Goal: Task Accomplishment & Management: Use online tool/utility

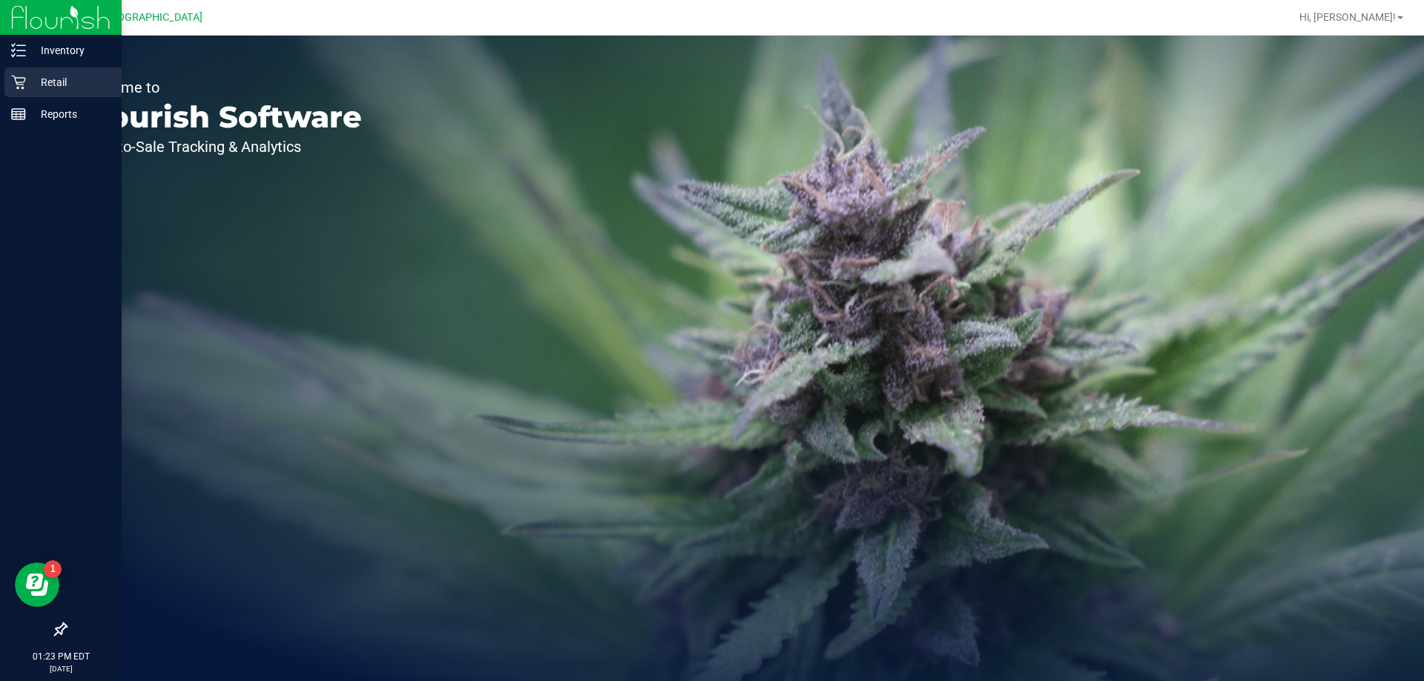
click at [3, 88] on link "Retail" at bounding box center [61, 83] width 122 height 32
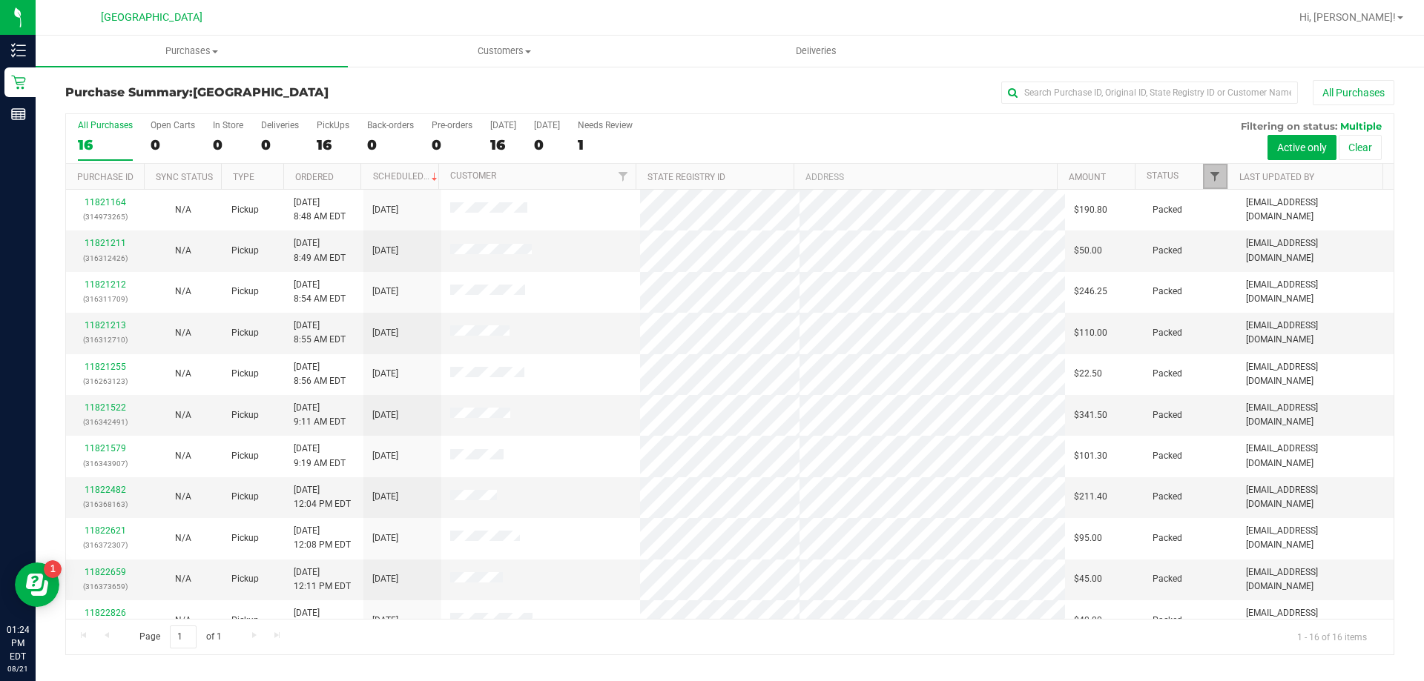
click at [1209, 175] on span "Filter" at bounding box center [1215, 177] width 12 height 12
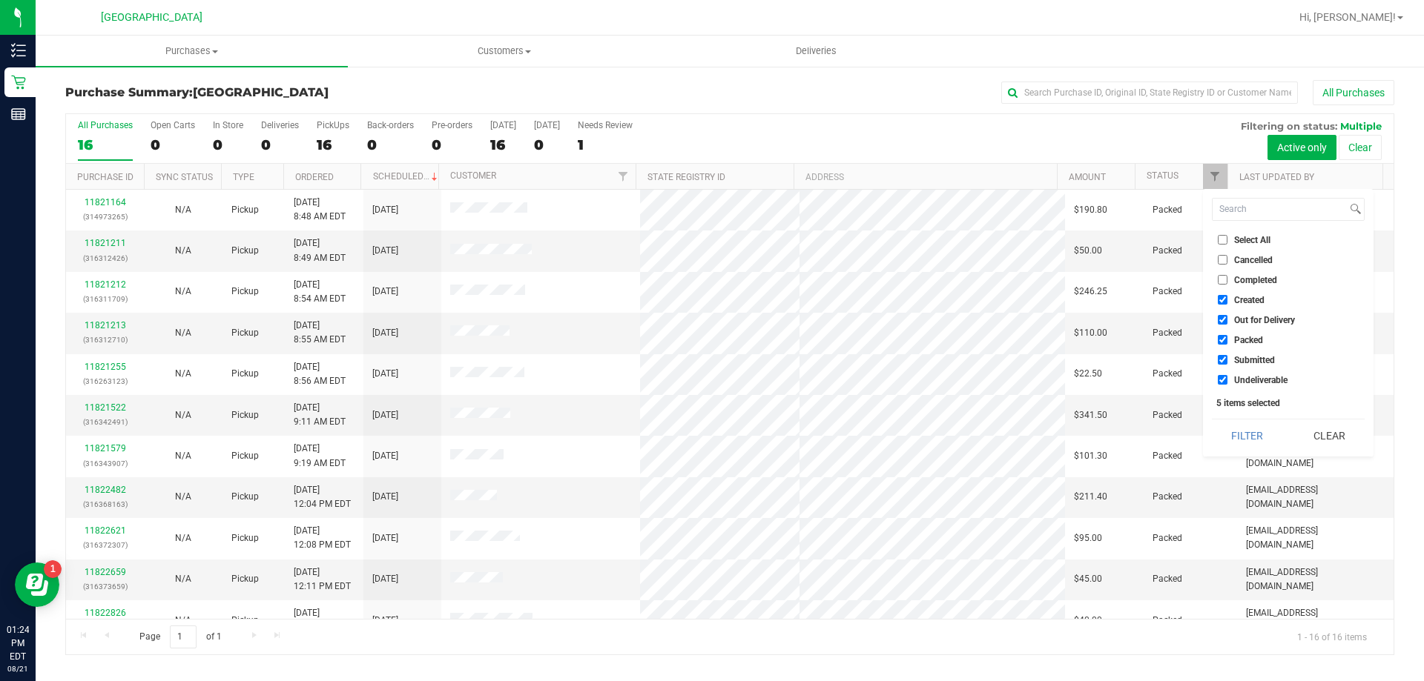
click at [1248, 302] on span "Created" at bounding box center [1249, 300] width 30 height 9
click at [1227, 302] on input "Created" at bounding box center [1222, 300] width 10 height 10
checkbox input "false"
click at [1252, 316] on span "Out for Delivery" at bounding box center [1264, 320] width 61 height 9
click at [1227, 315] on input "Out for Delivery" at bounding box center [1222, 320] width 10 height 10
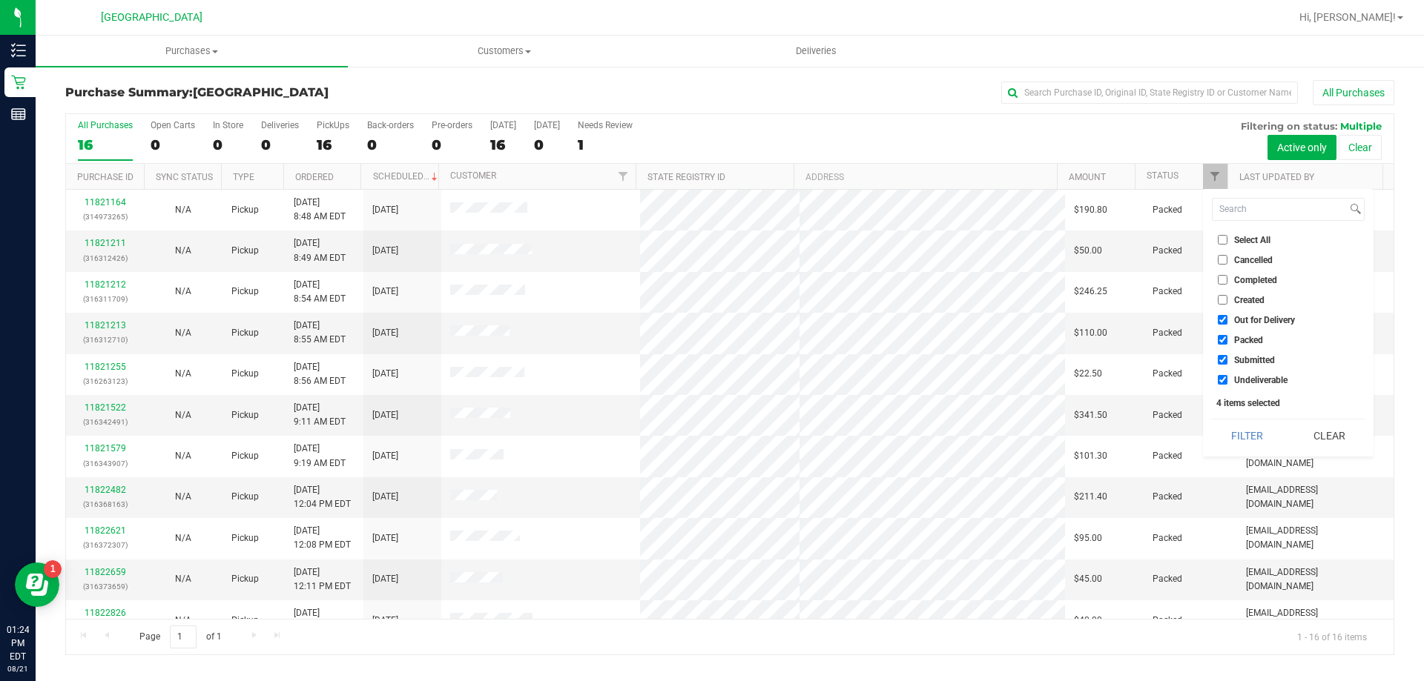
checkbox input "false"
click at [1251, 341] on span "Packed" at bounding box center [1248, 340] width 29 height 9
click at [1227, 341] on input "Packed" at bounding box center [1222, 340] width 10 height 10
checkbox input "false"
click at [1245, 429] on button "Filter" at bounding box center [1247, 436] width 71 height 33
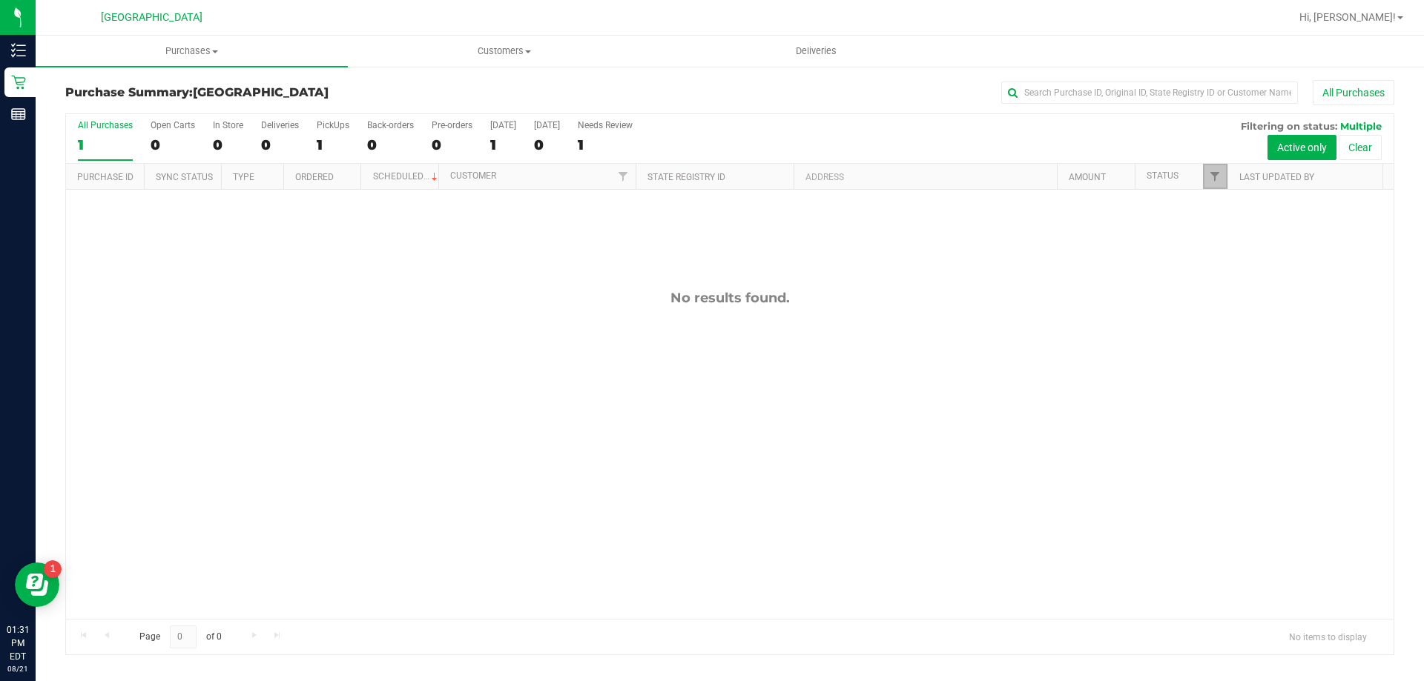
drag, startPoint x: 1217, startPoint y: 178, endPoint x: 1218, endPoint y: 195, distance: 17.1
click at [1217, 178] on span "Filter" at bounding box center [1215, 177] width 12 height 12
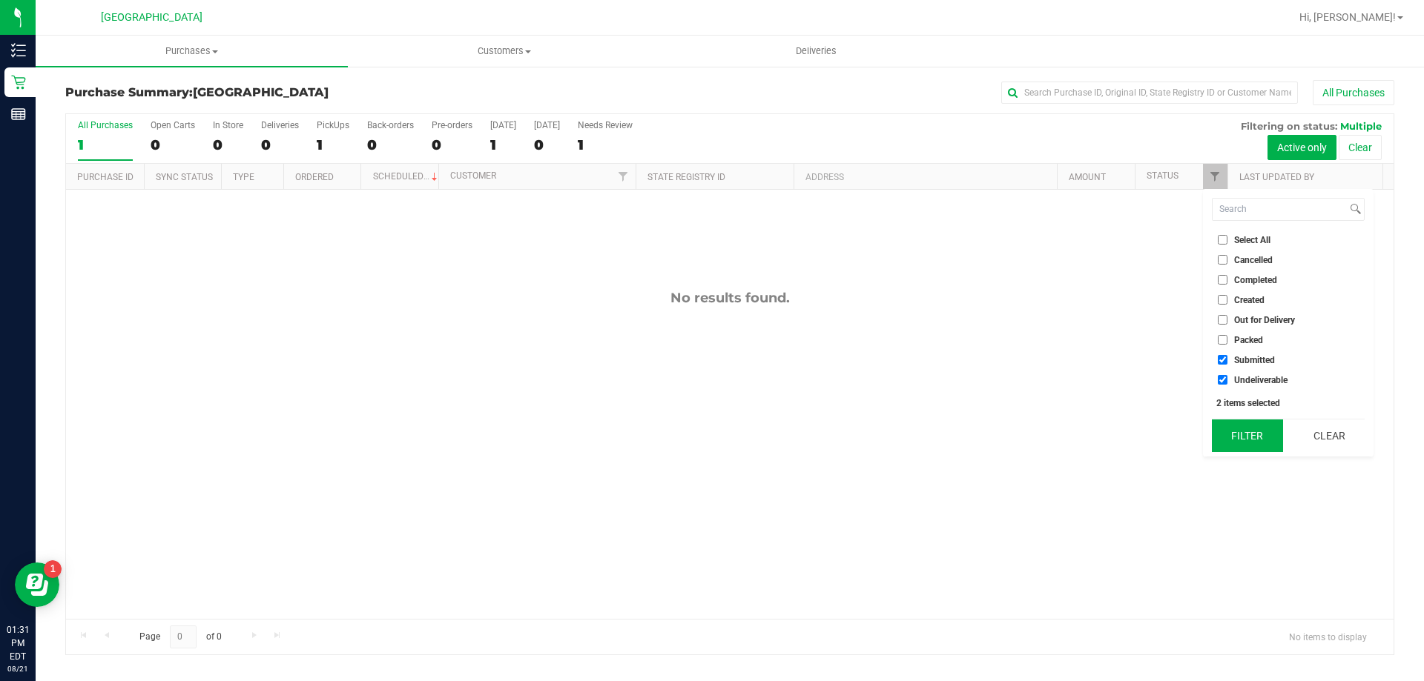
click at [1255, 428] on button "Filter" at bounding box center [1247, 436] width 71 height 33
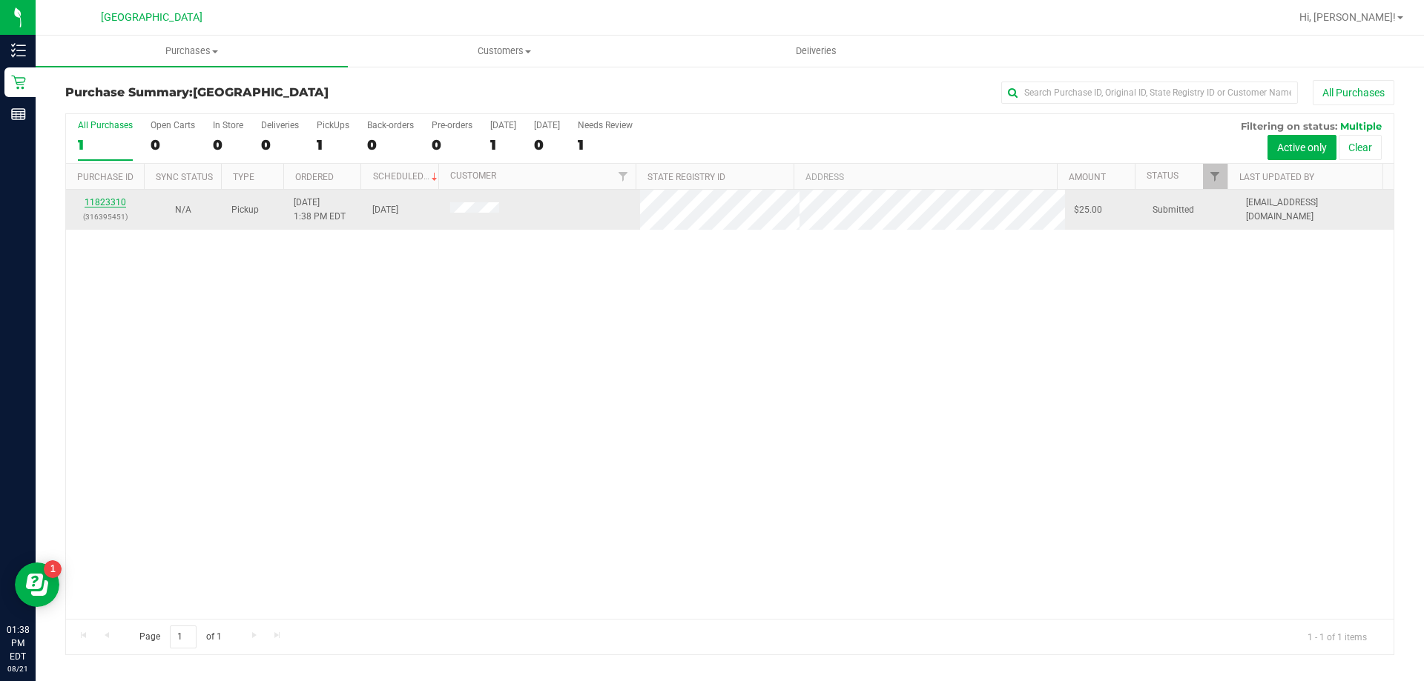
click at [100, 197] on link "11823310" at bounding box center [106, 202] width 42 height 10
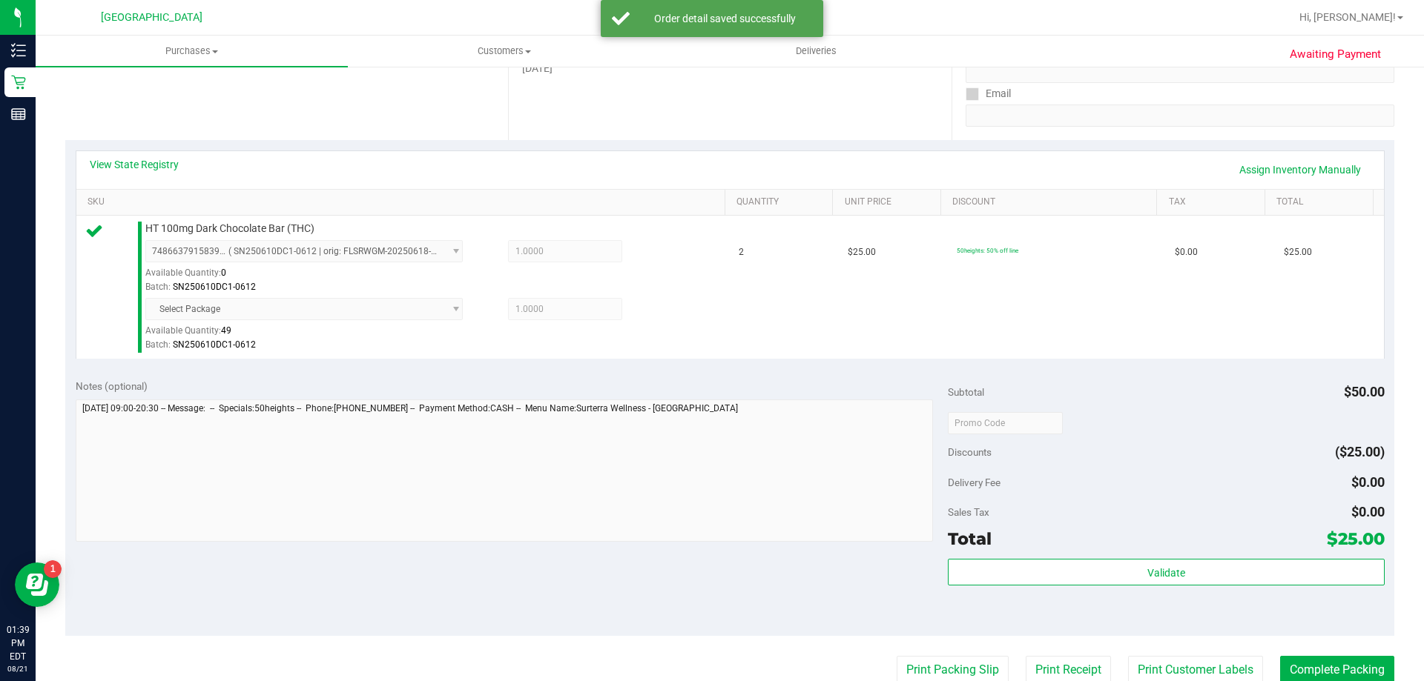
scroll to position [272, 0]
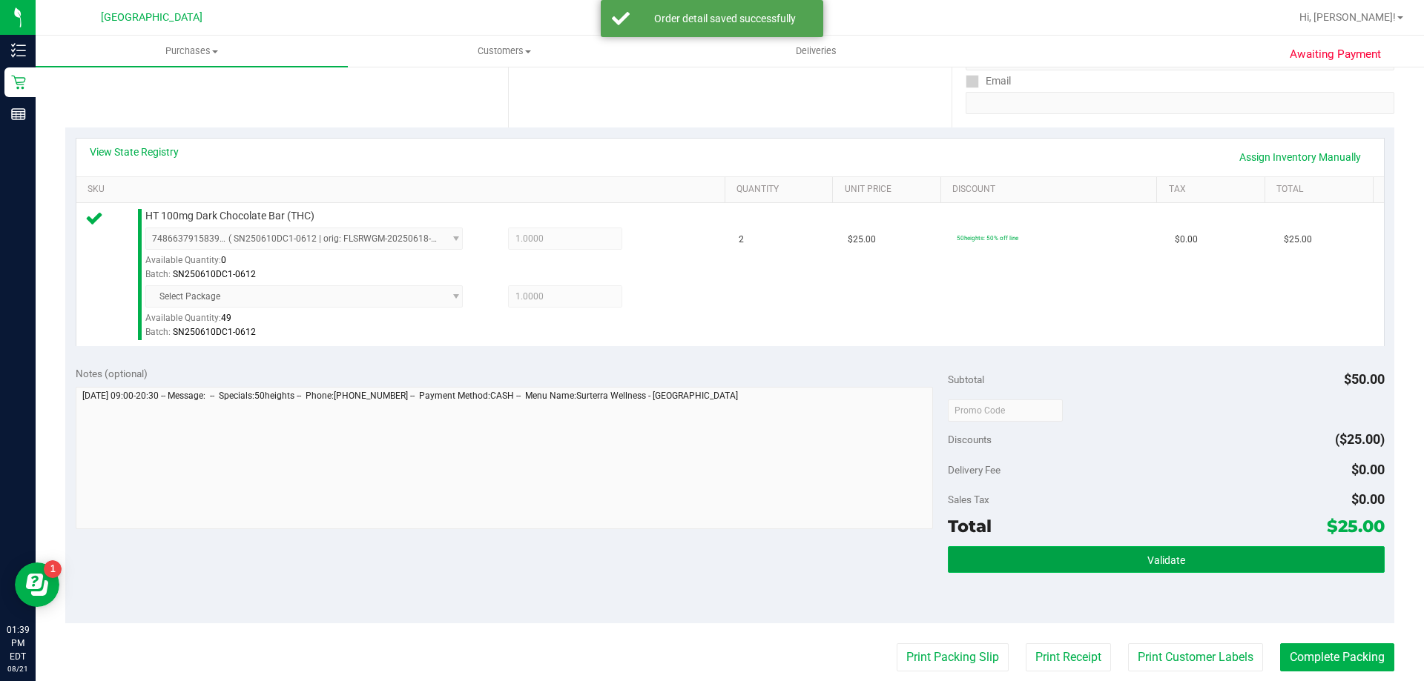
click at [1011, 555] on button "Validate" at bounding box center [1166, 559] width 436 height 27
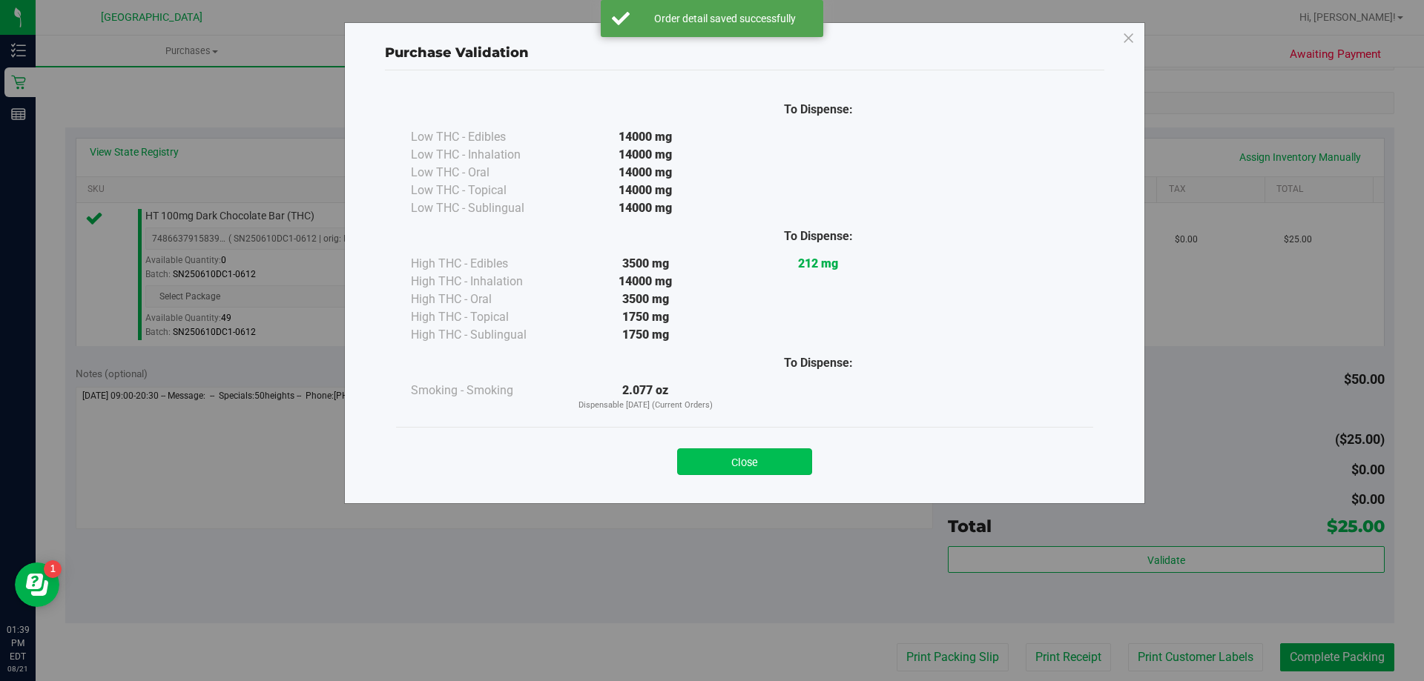
click at [780, 459] on button "Close" at bounding box center [744, 462] width 135 height 27
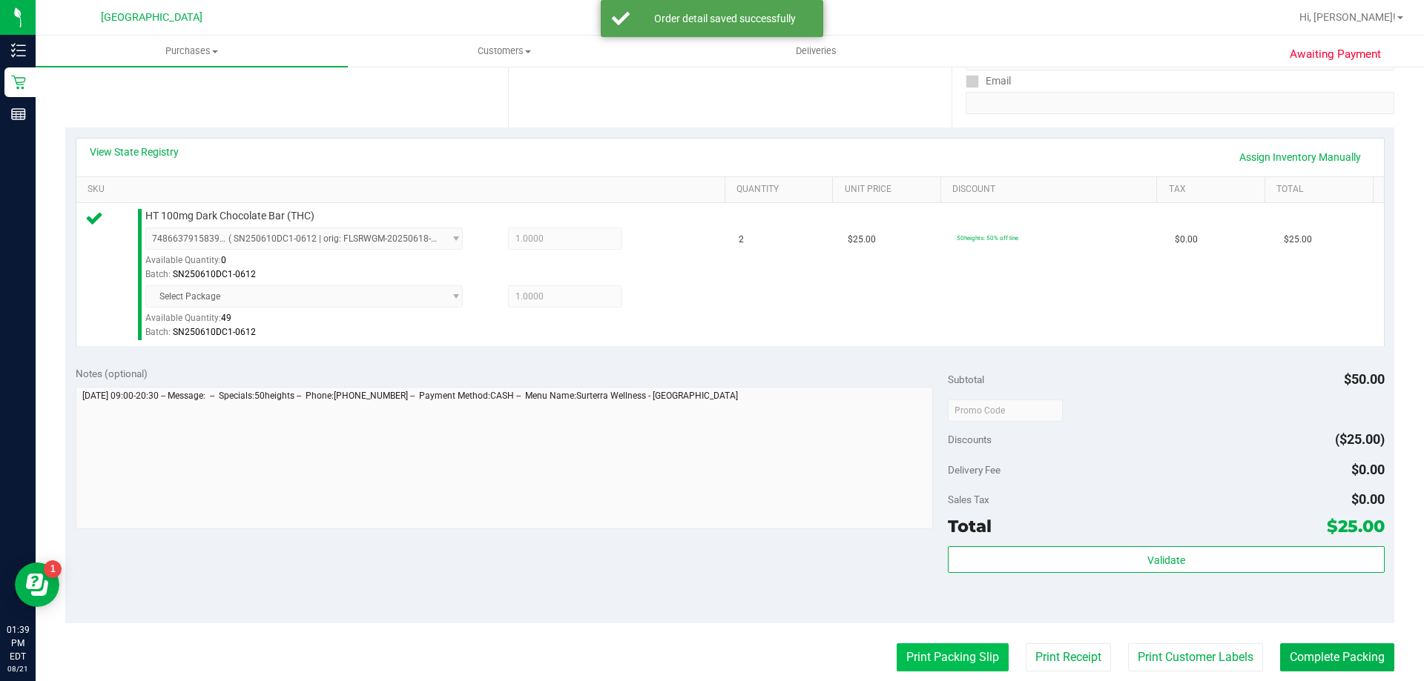
click at [942, 658] on button "Print Packing Slip" at bounding box center [952, 658] width 112 height 28
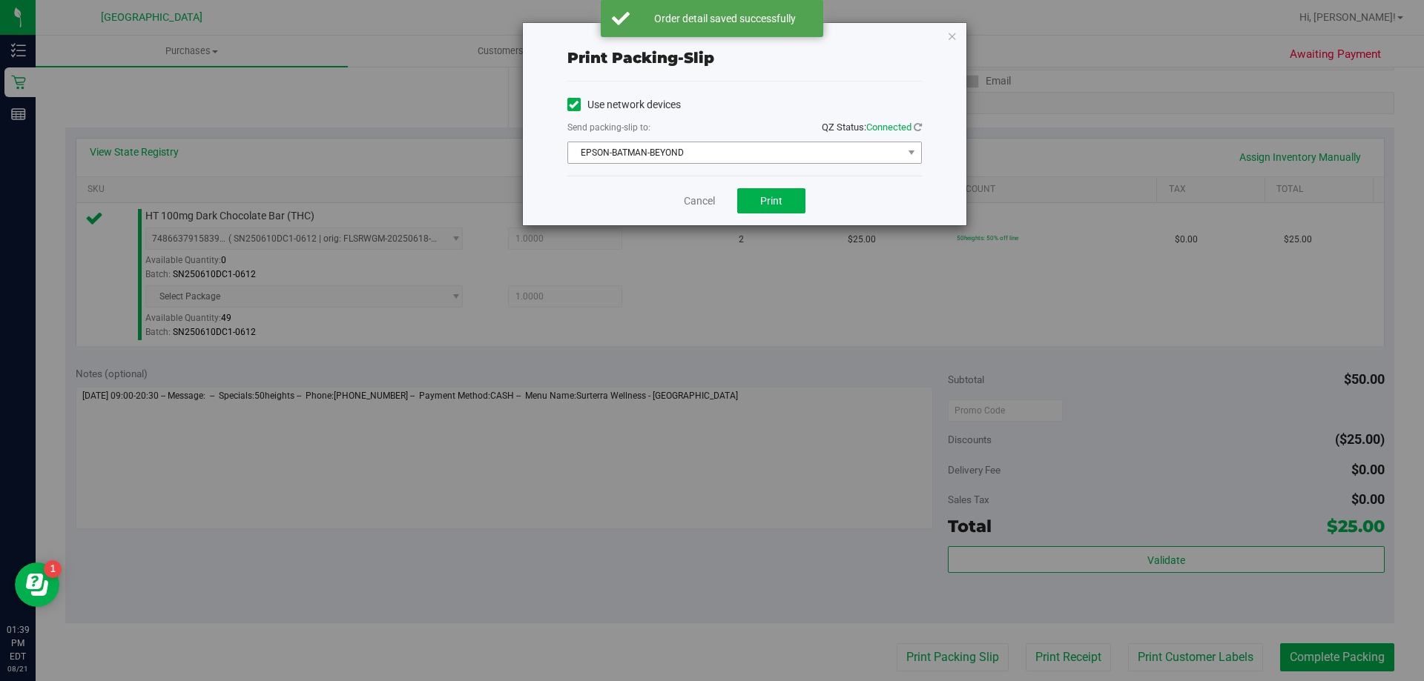
click at [765, 158] on span "EPSON-BATMAN-BEYOND" at bounding box center [735, 152] width 334 height 21
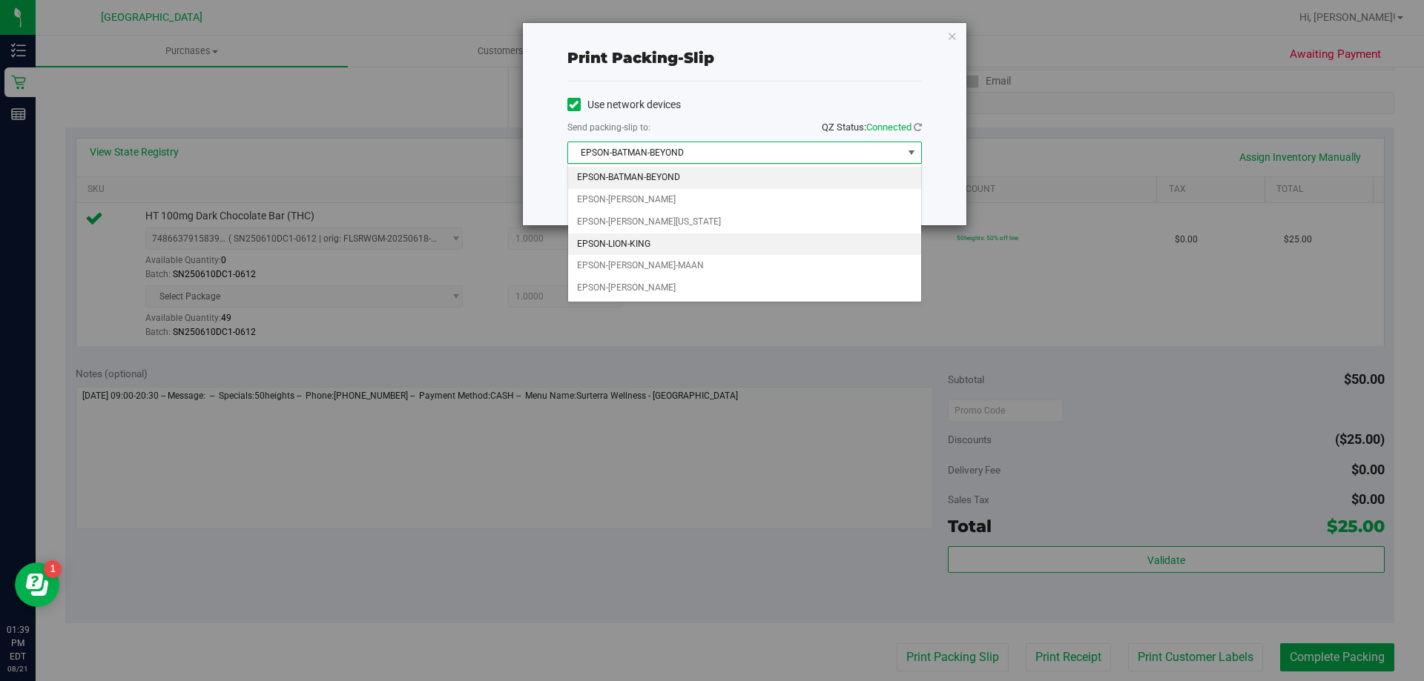
click at [639, 243] on li "EPSON-LION-KING" at bounding box center [744, 245] width 353 height 22
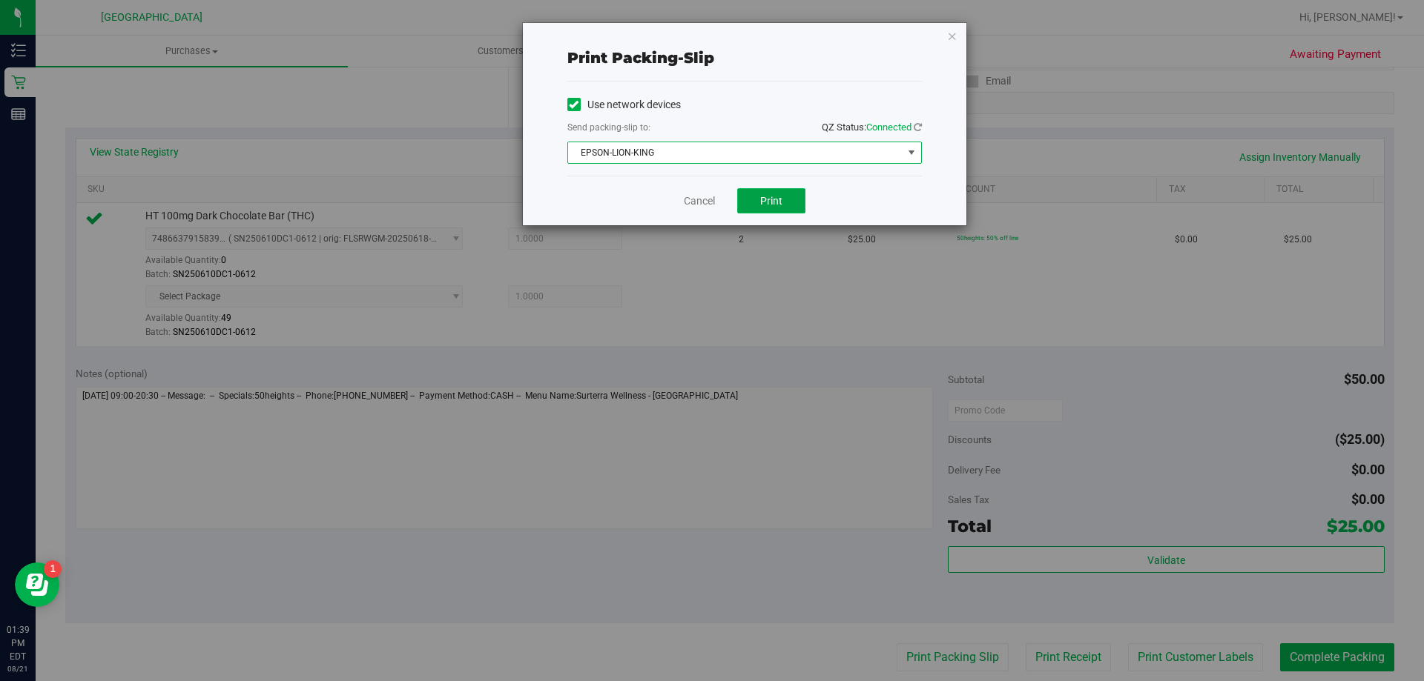
click at [766, 201] on span "Print" at bounding box center [771, 201] width 22 height 12
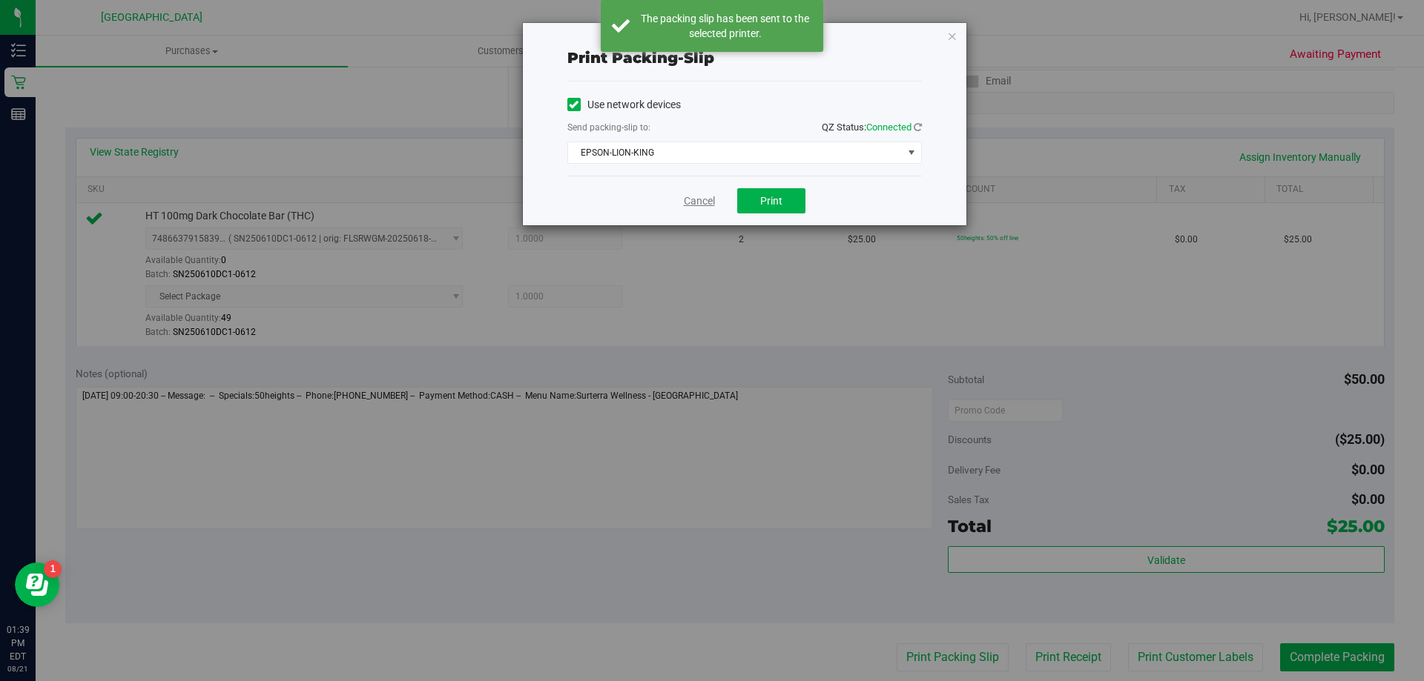
click at [695, 205] on link "Cancel" at bounding box center [699, 202] width 31 height 16
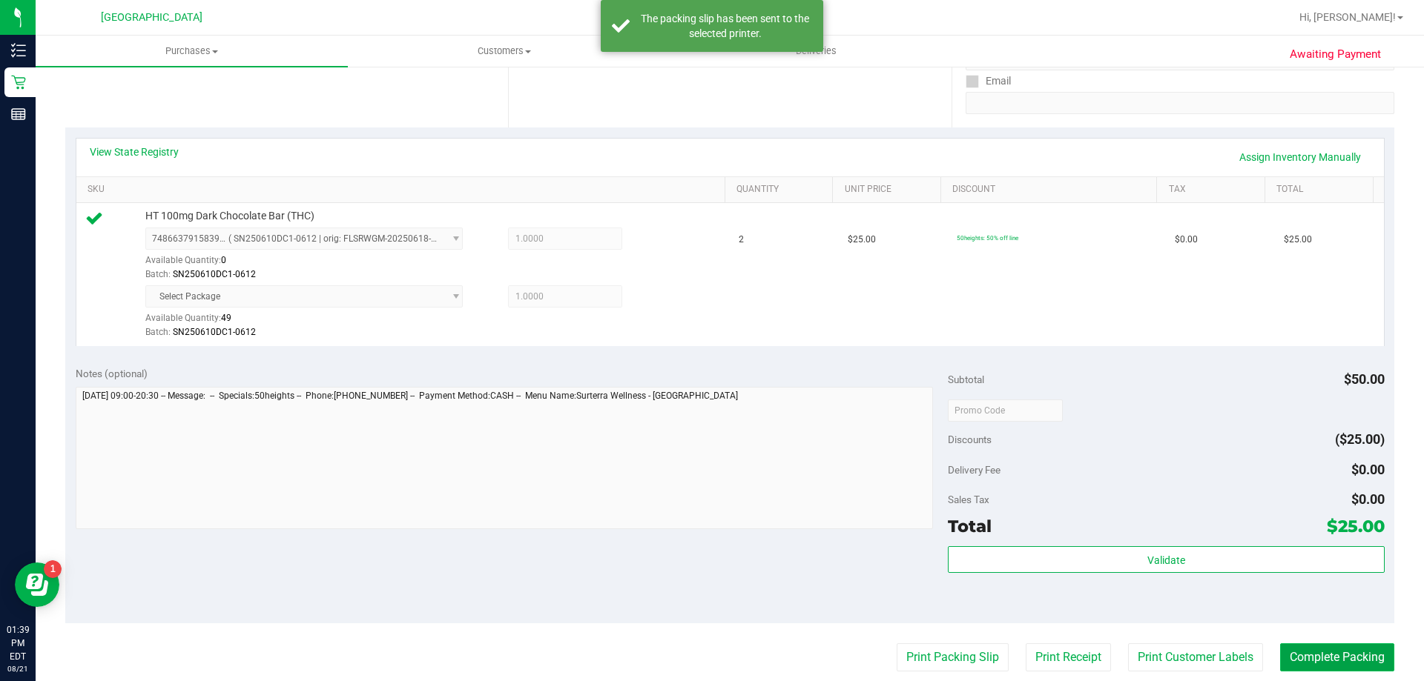
click at [1313, 652] on button "Complete Packing" at bounding box center [1337, 658] width 114 height 28
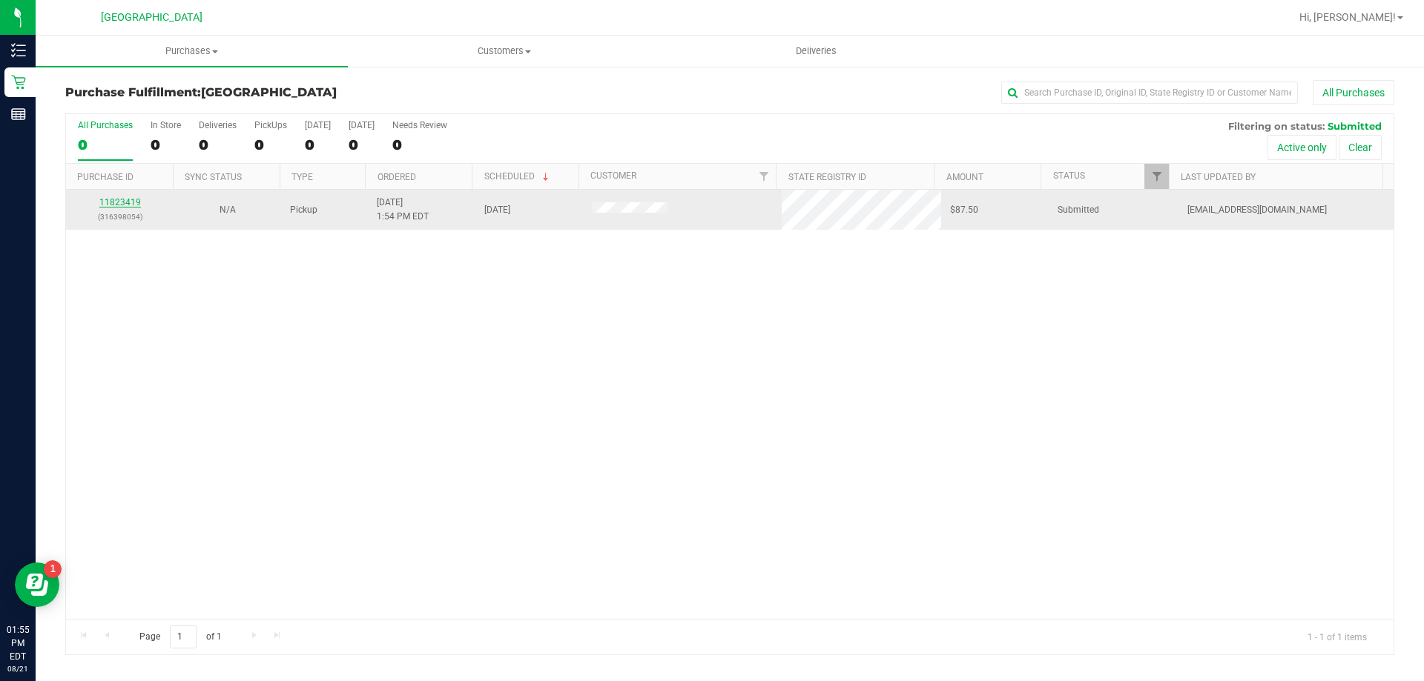
click at [128, 201] on link "11823419" at bounding box center [120, 202] width 42 height 10
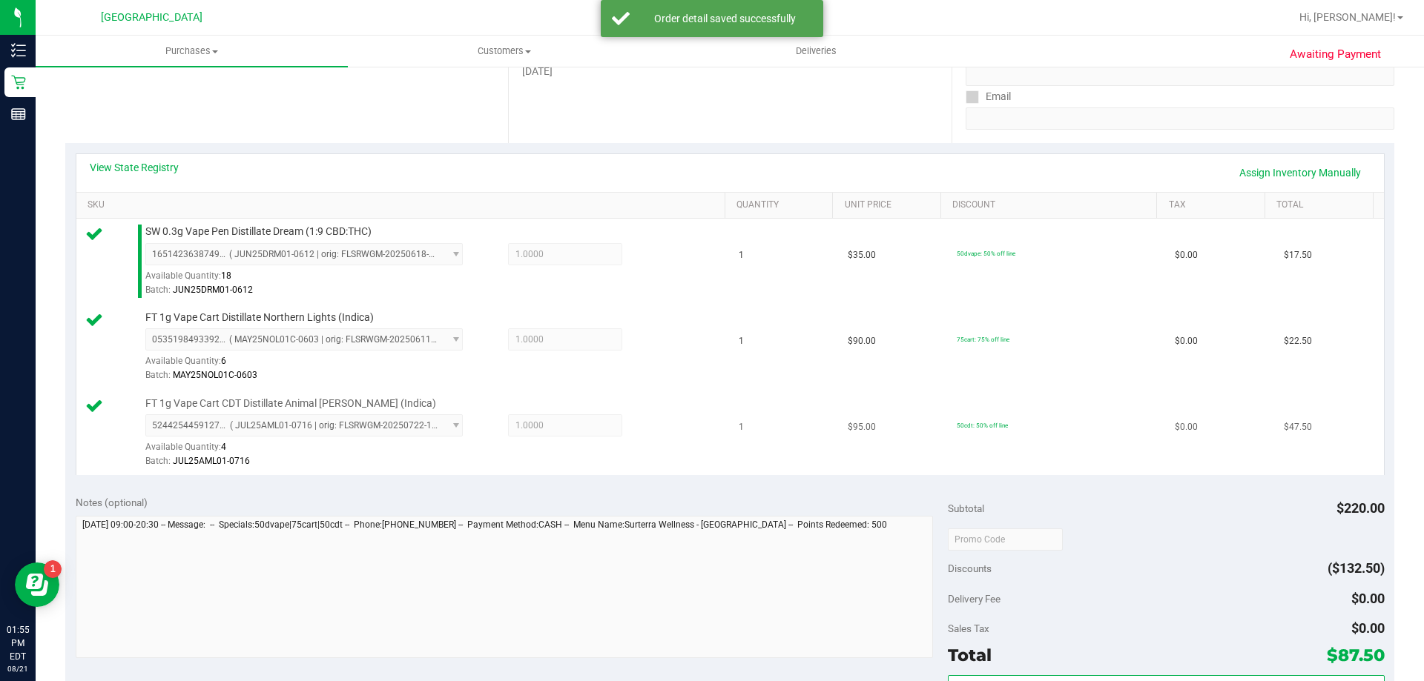
scroll to position [371, 0]
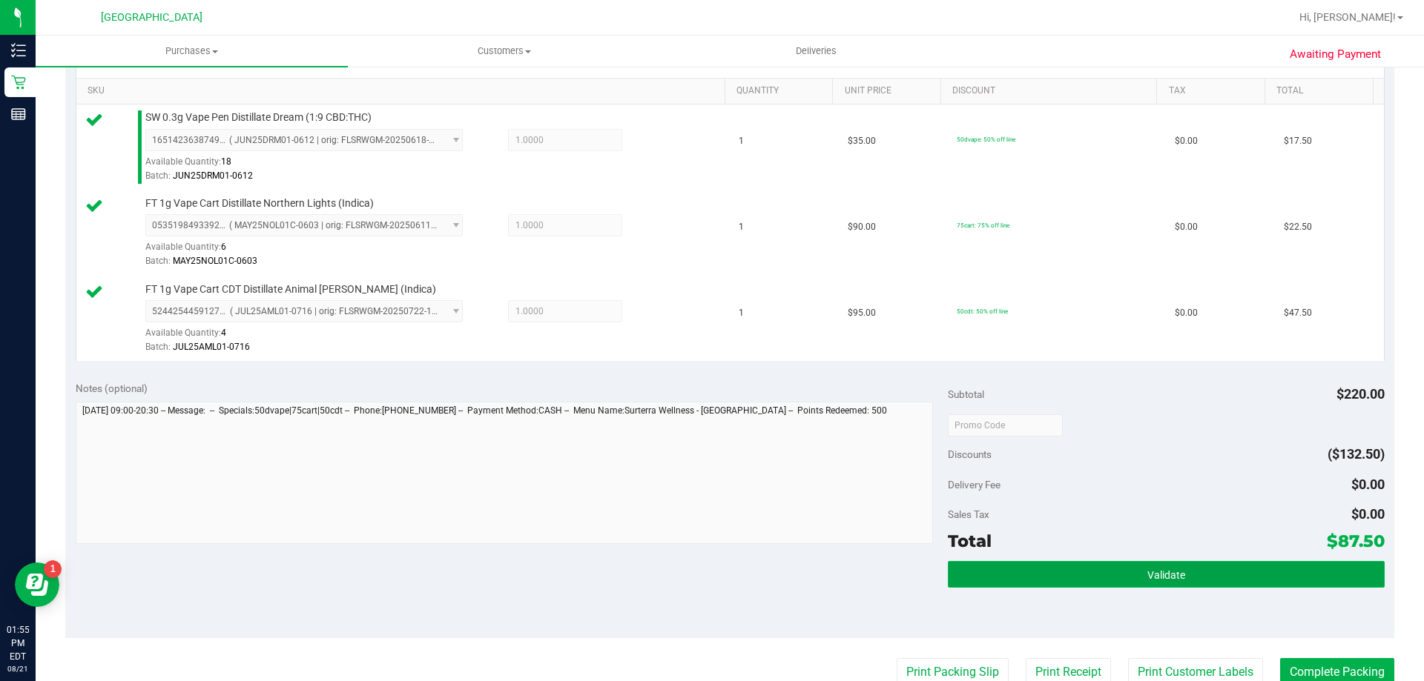
click at [1056, 572] on button "Validate" at bounding box center [1166, 574] width 436 height 27
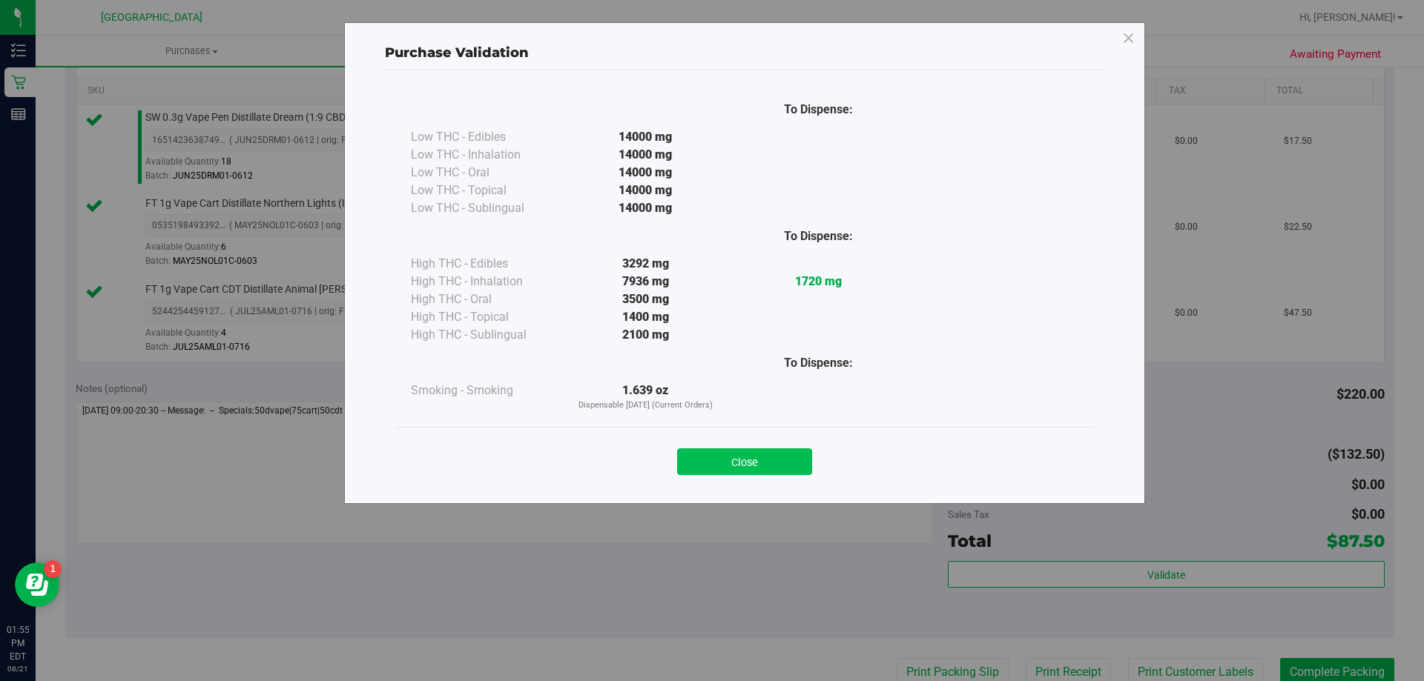
click at [799, 449] on button "Close" at bounding box center [744, 462] width 135 height 27
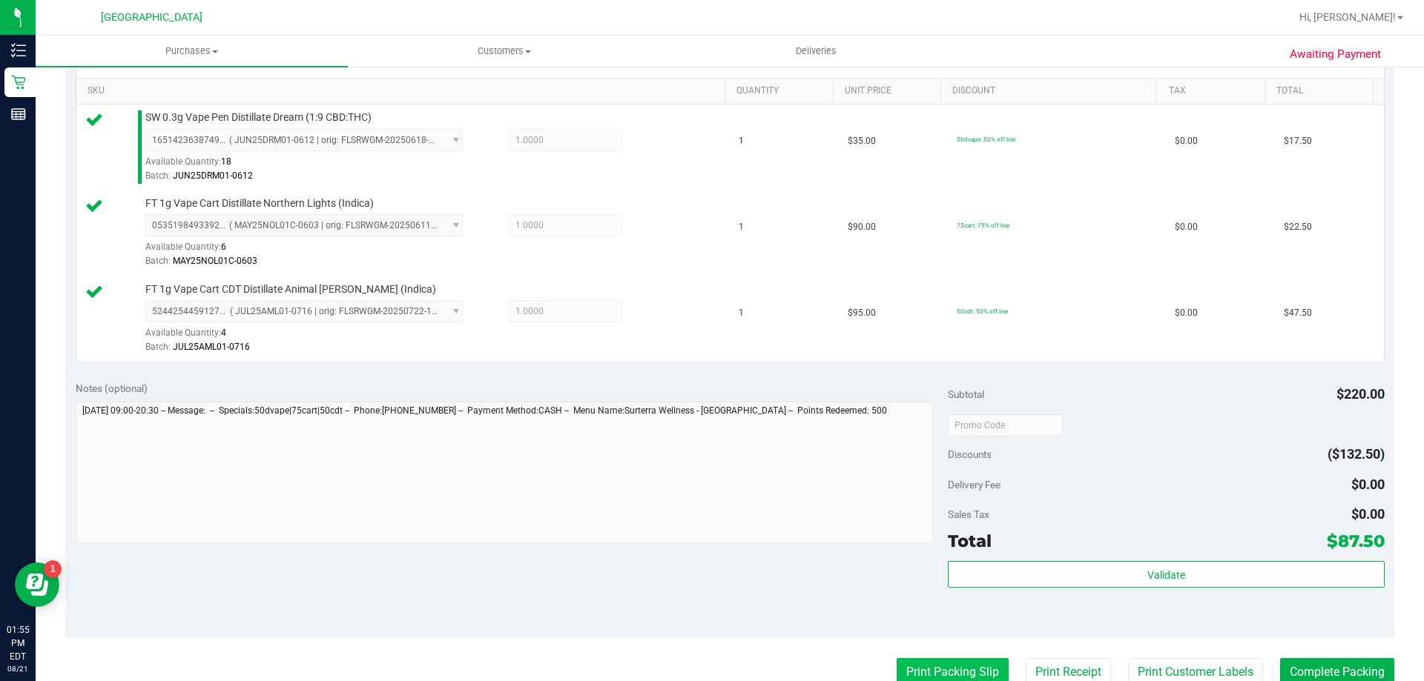
click at [959, 667] on button "Print Packing Slip" at bounding box center [952, 672] width 112 height 28
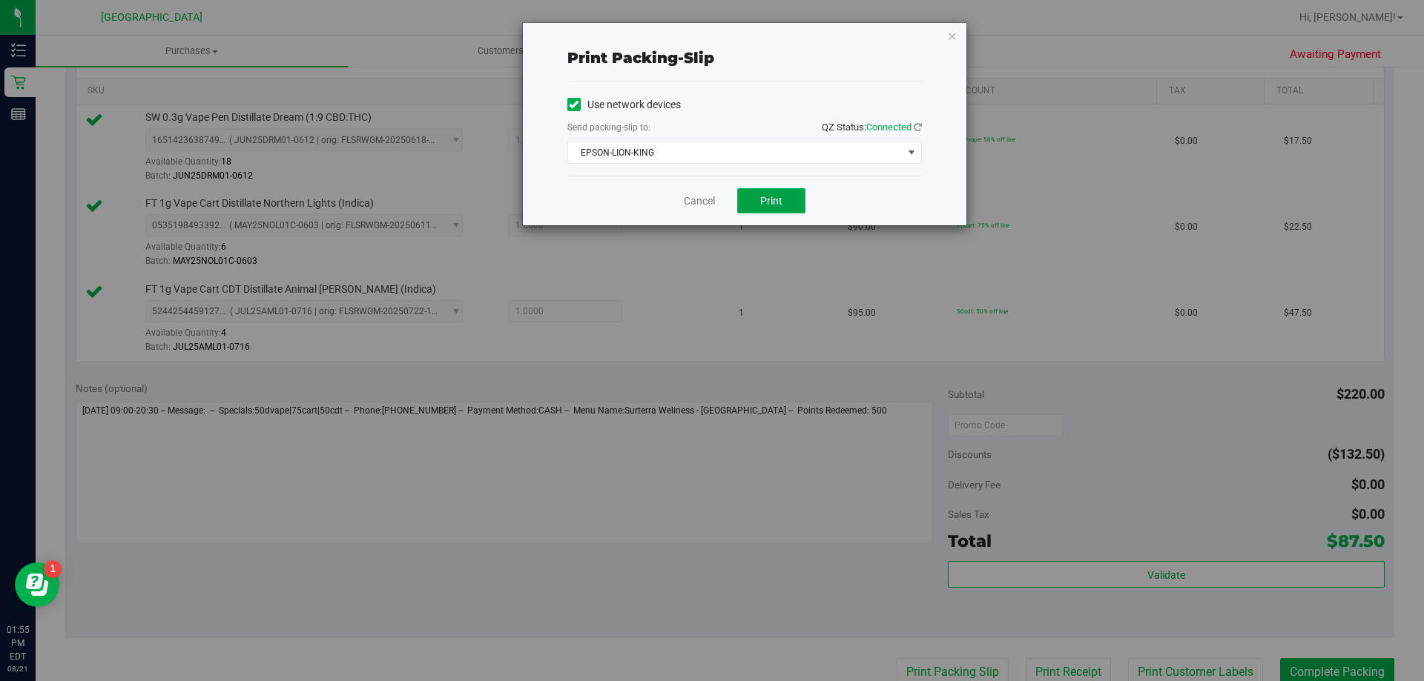
click at [778, 204] on span "Print" at bounding box center [771, 201] width 22 height 12
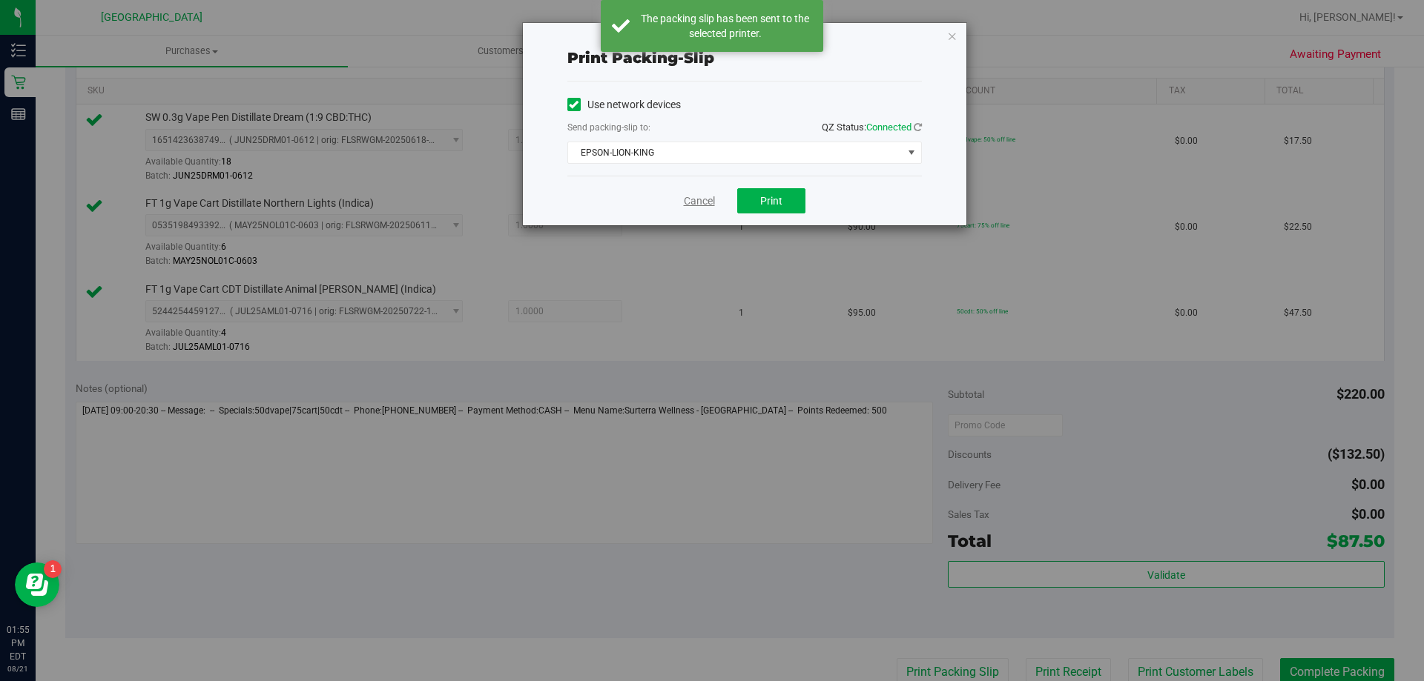
click at [695, 202] on link "Cancel" at bounding box center [699, 202] width 31 height 16
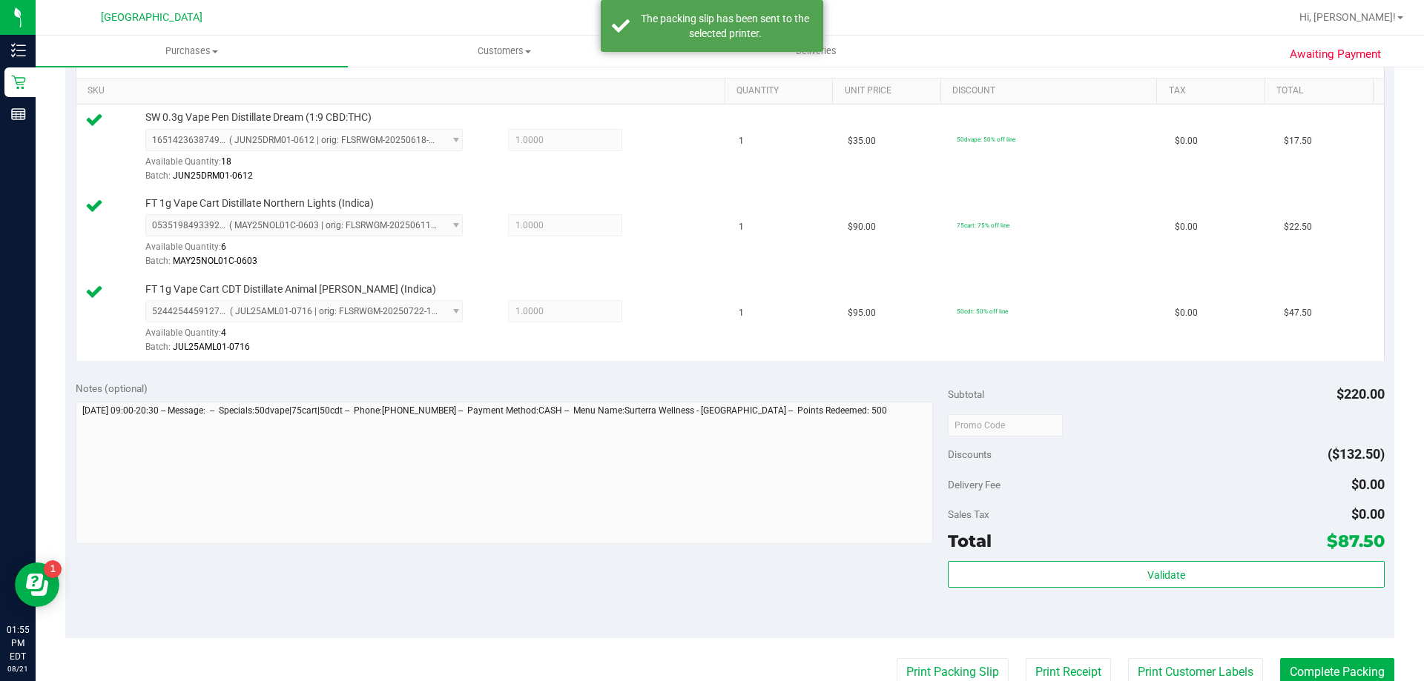
scroll to position [376, 0]
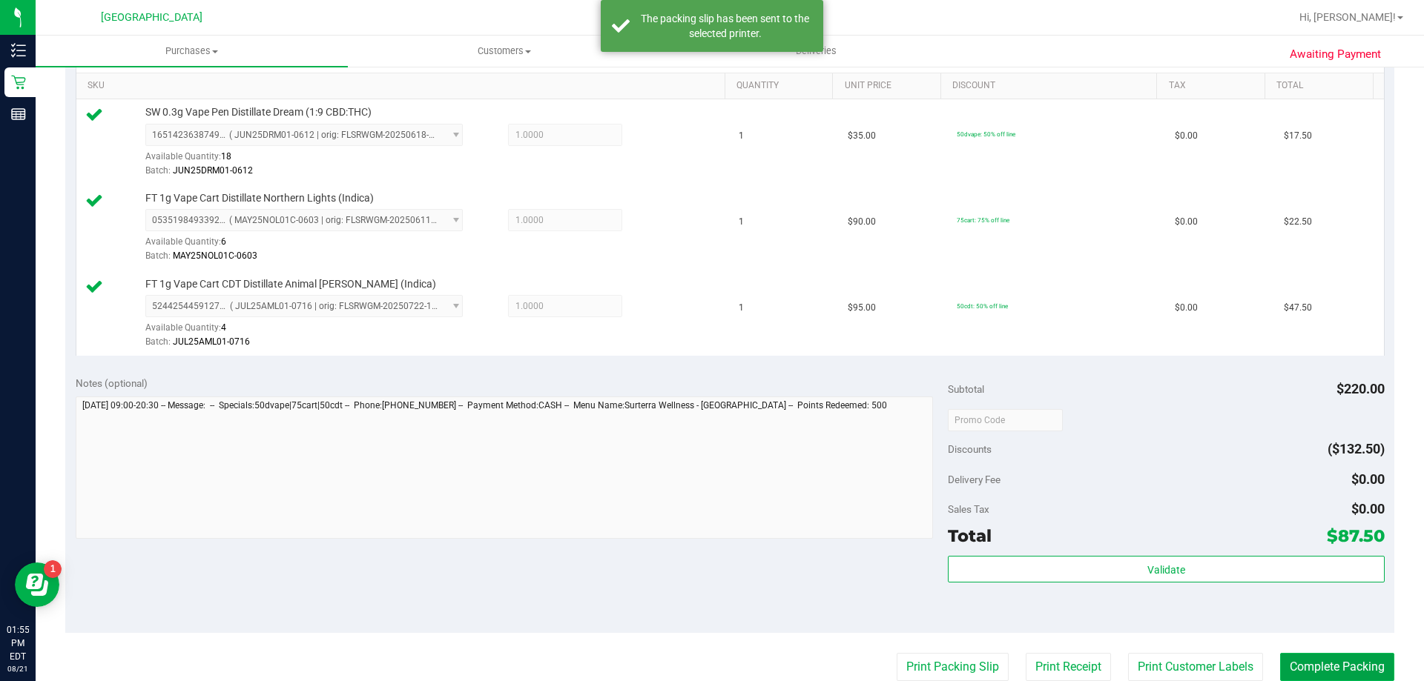
click at [1308, 665] on button "Complete Packing" at bounding box center [1337, 667] width 114 height 28
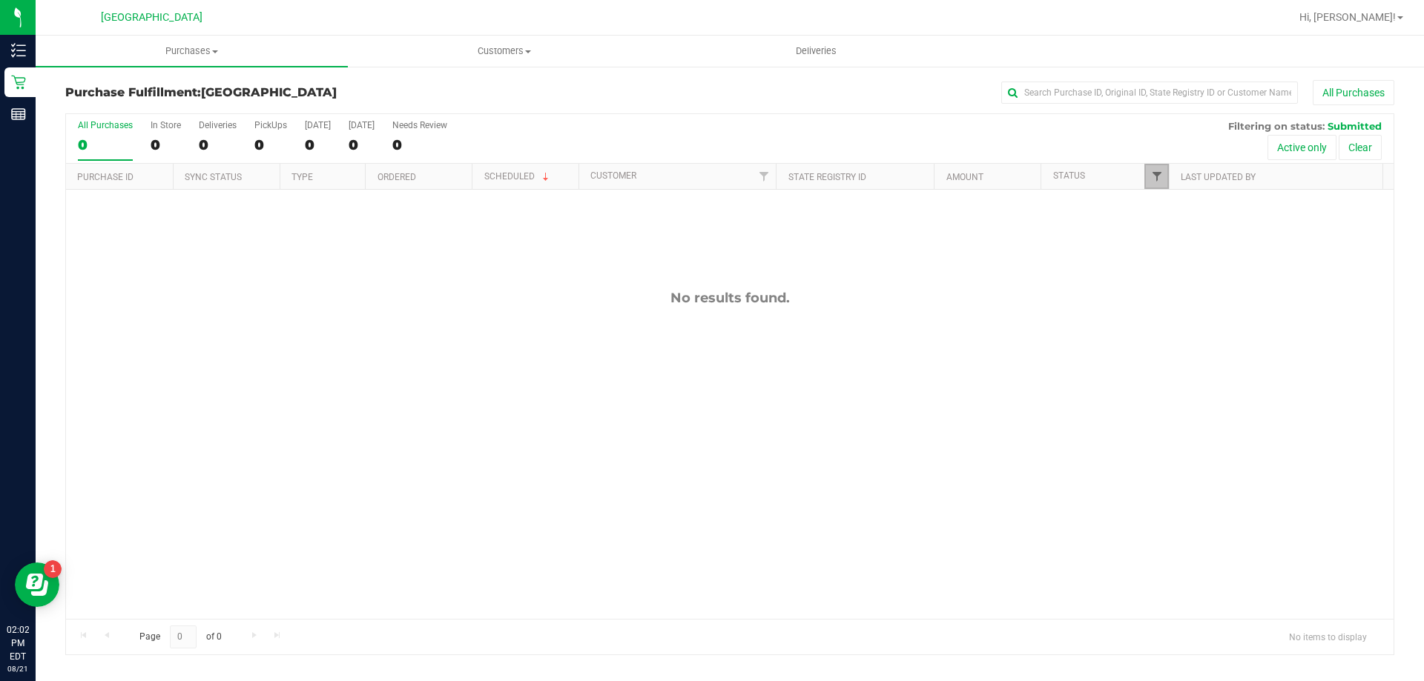
click at [1151, 177] on span "Filter" at bounding box center [1157, 177] width 12 height 12
click at [1187, 381] on span "Undeliverable" at bounding box center [1201, 380] width 53 height 9
click at [1169, 381] on input "Undeliverable" at bounding box center [1164, 380] width 10 height 10
checkbox input "true"
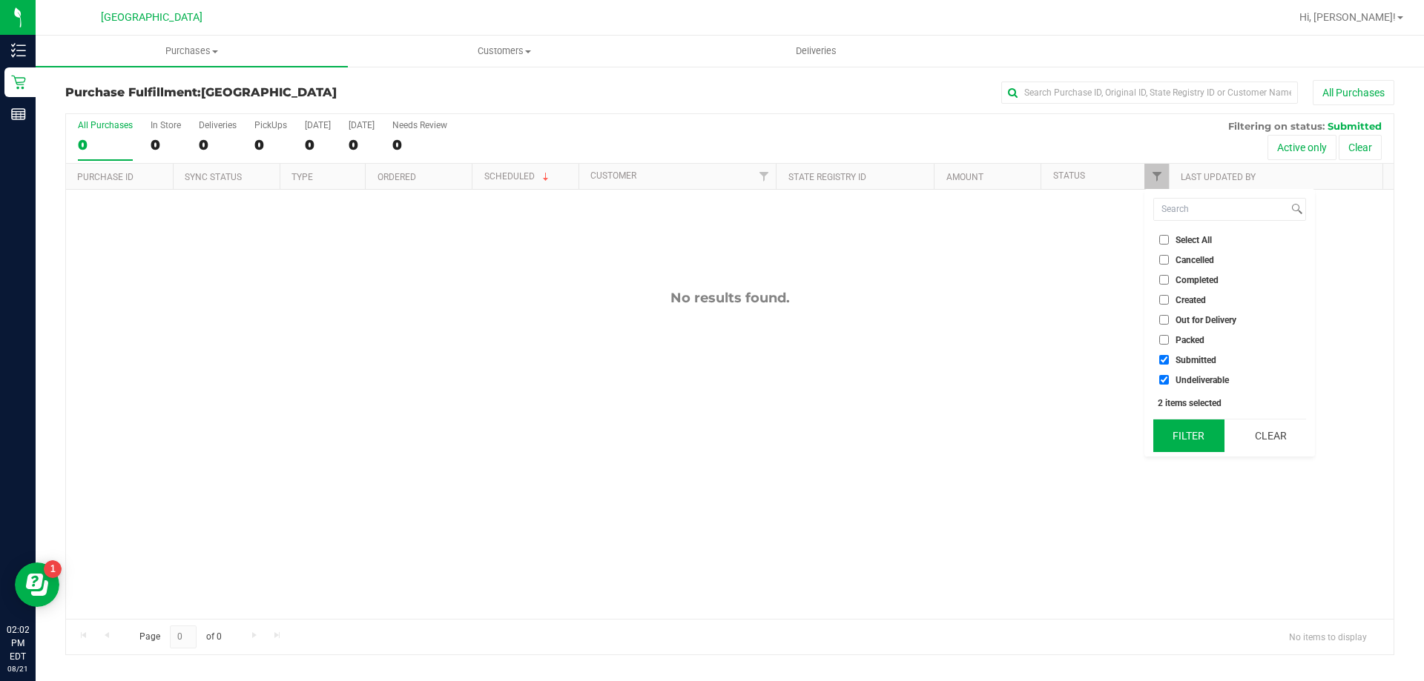
click at [1190, 426] on button "Filter" at bounding box center [1188, 436] width 71 height 33
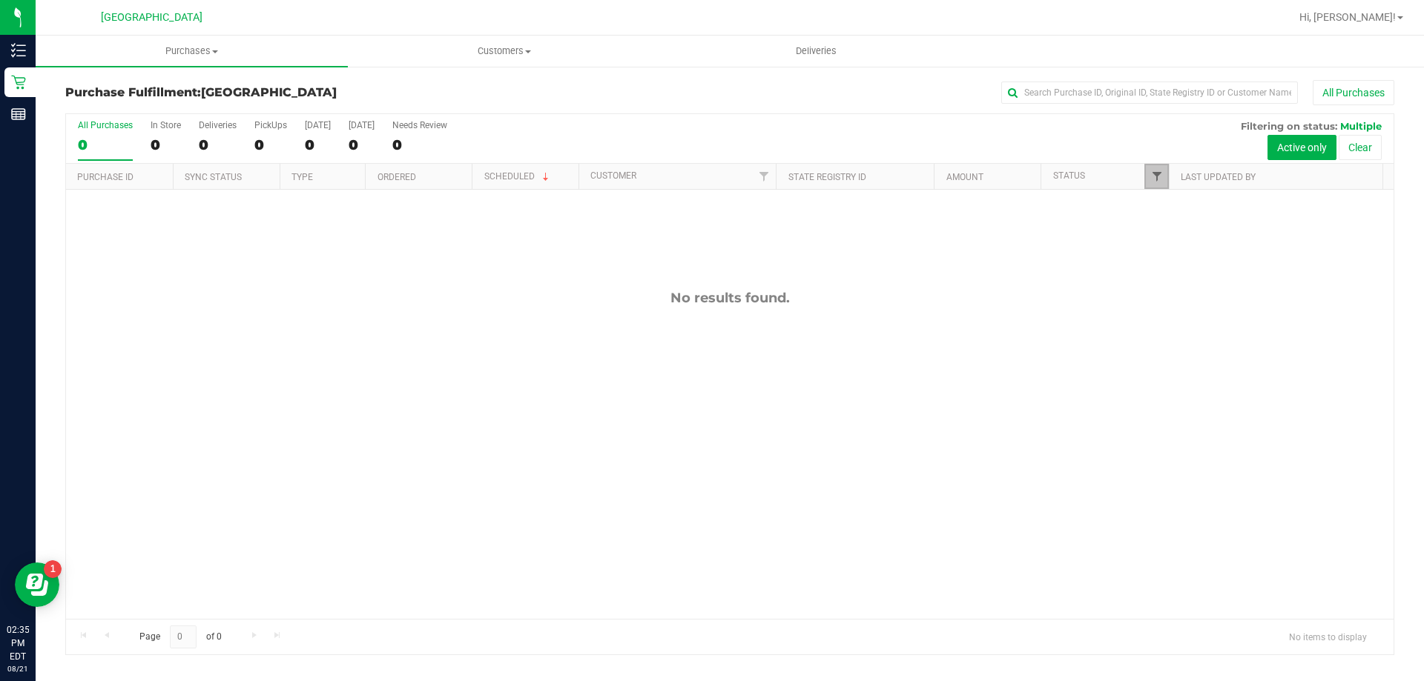
click at [1156, 179] on span "Filter" at bounding box center [1157, 177] width 12 height 12
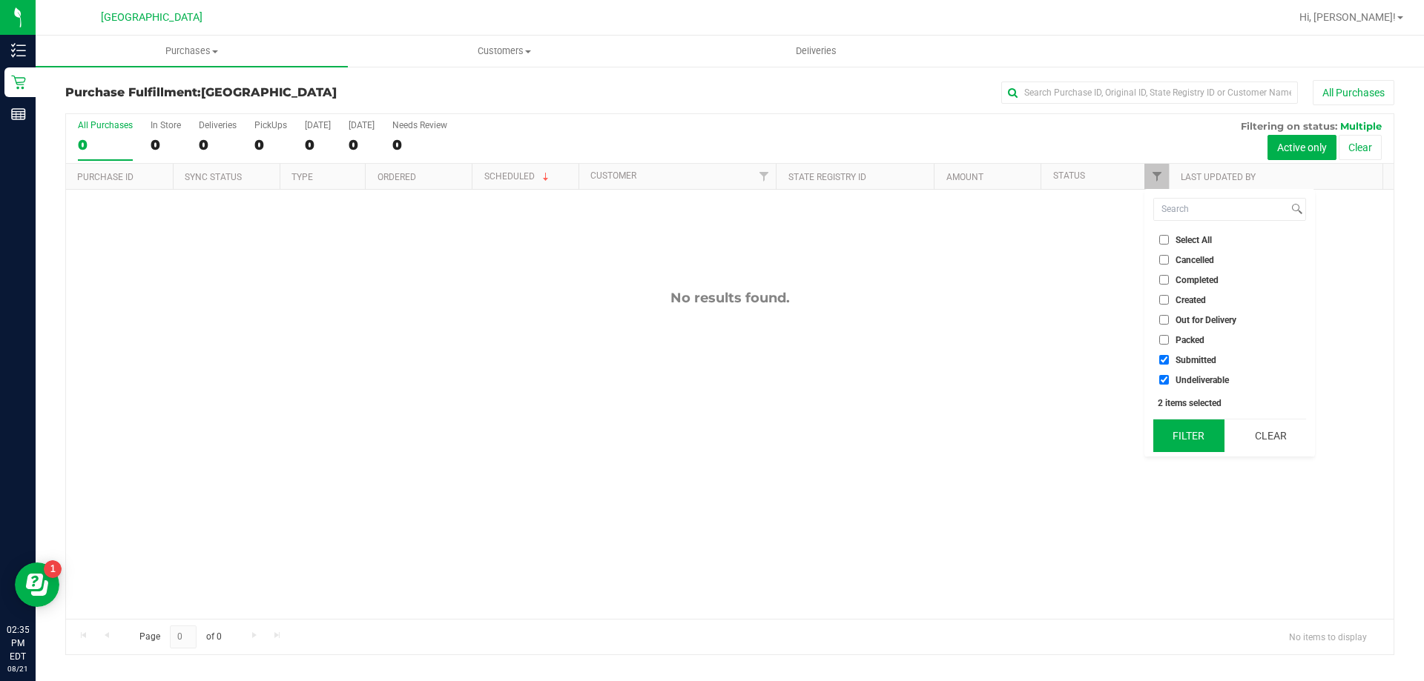
click at [1204, 441] on button "Filter" at bounding box center [1188, 436] width 71 height 33
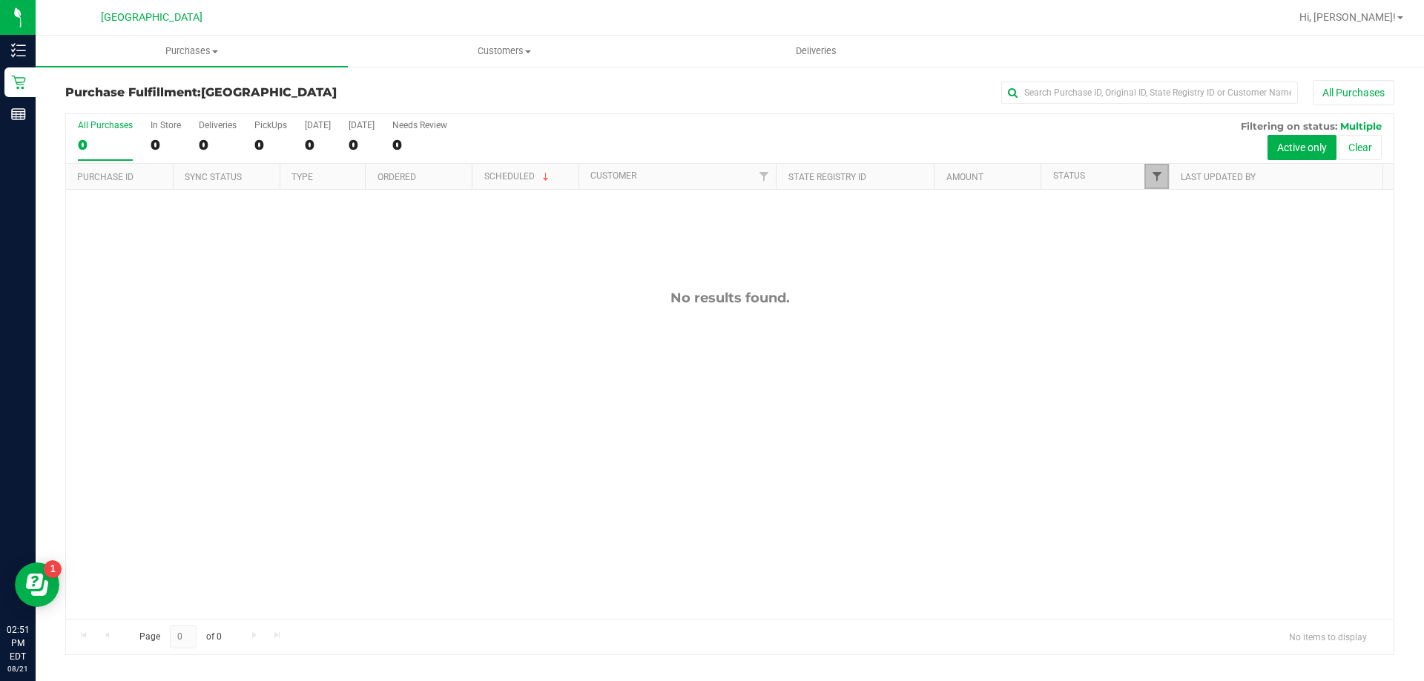
click at [1161, 178] on span "Filter" at bounding box center [1157, 177] width 12 height 12
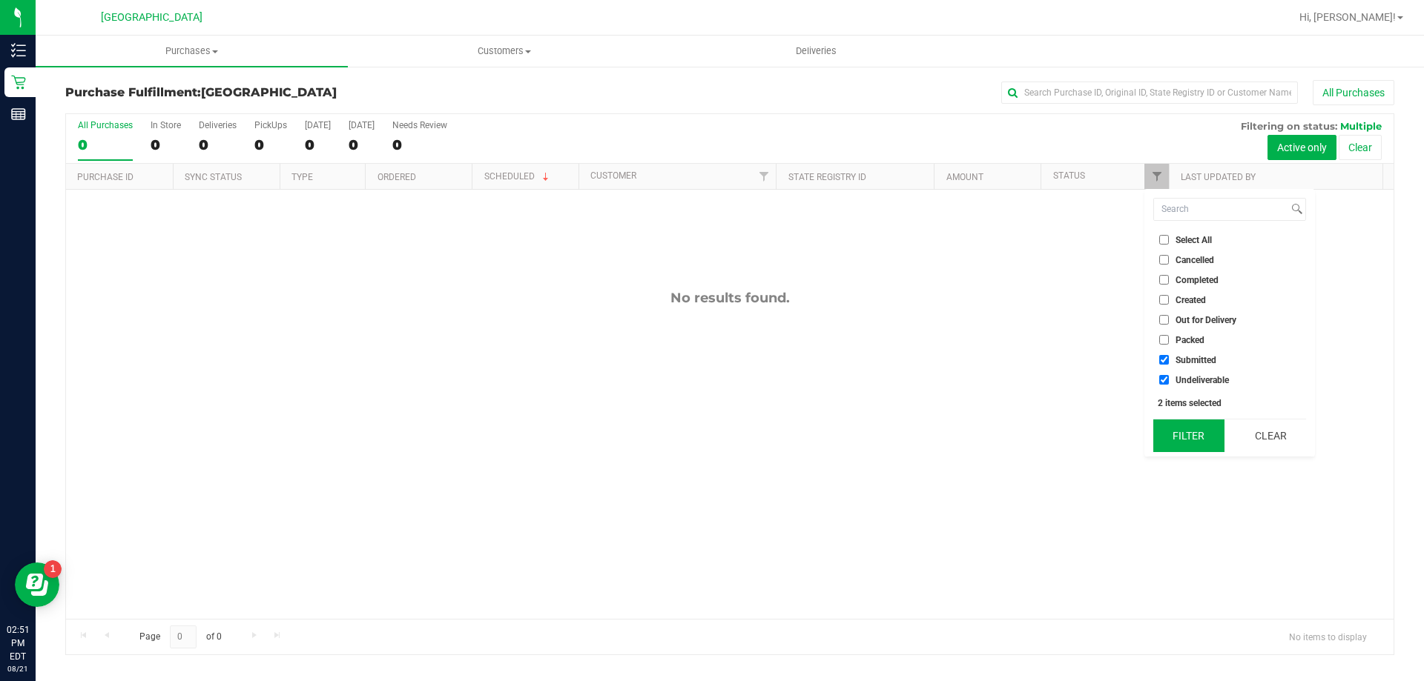
click at [1174, 440] on button "Filter" at bounding box center [1188, 436] width 71 height 33
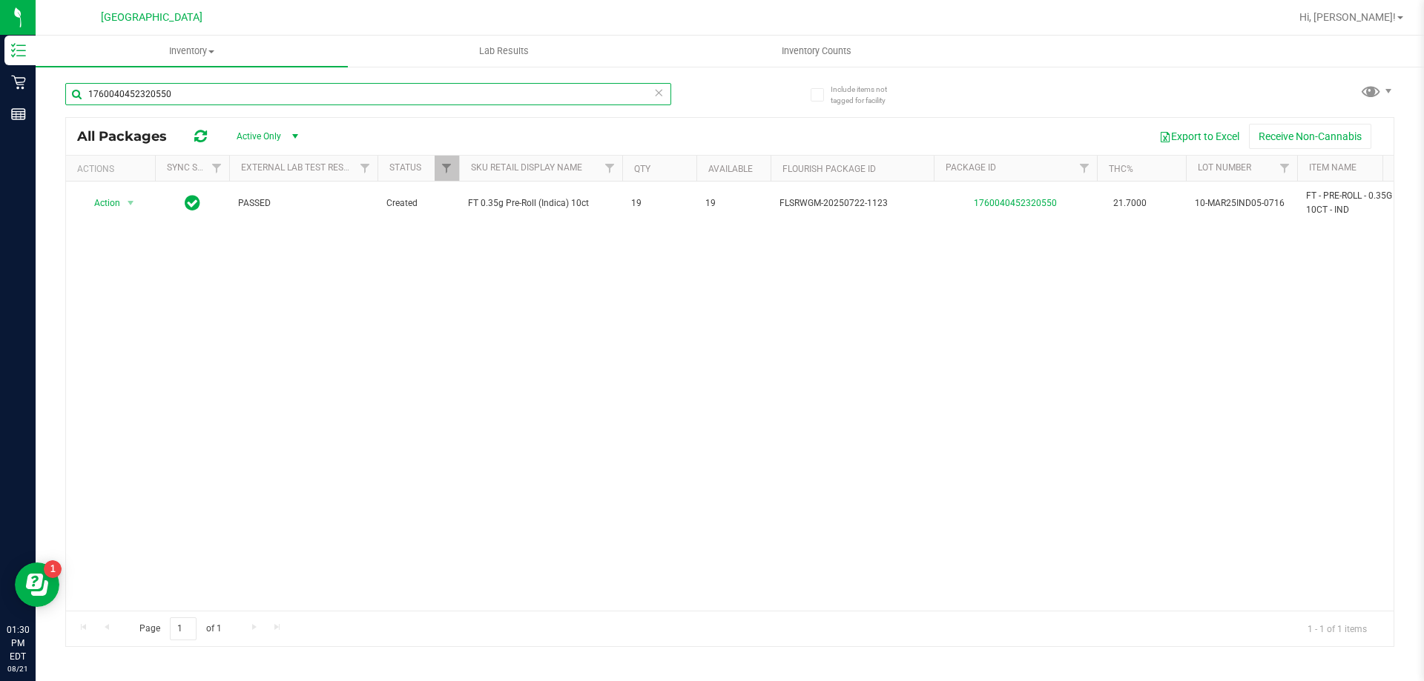
drag, startPoint x: 184, startPoint y: 84, endPoint x: 55, endPoint y: 95, distance: 129.5
click at [55, 95] on div "Include items not tagged for facility 1760040452320550 All Packages Active Only…" at bounding box center [730, 291] width 1388 height 452
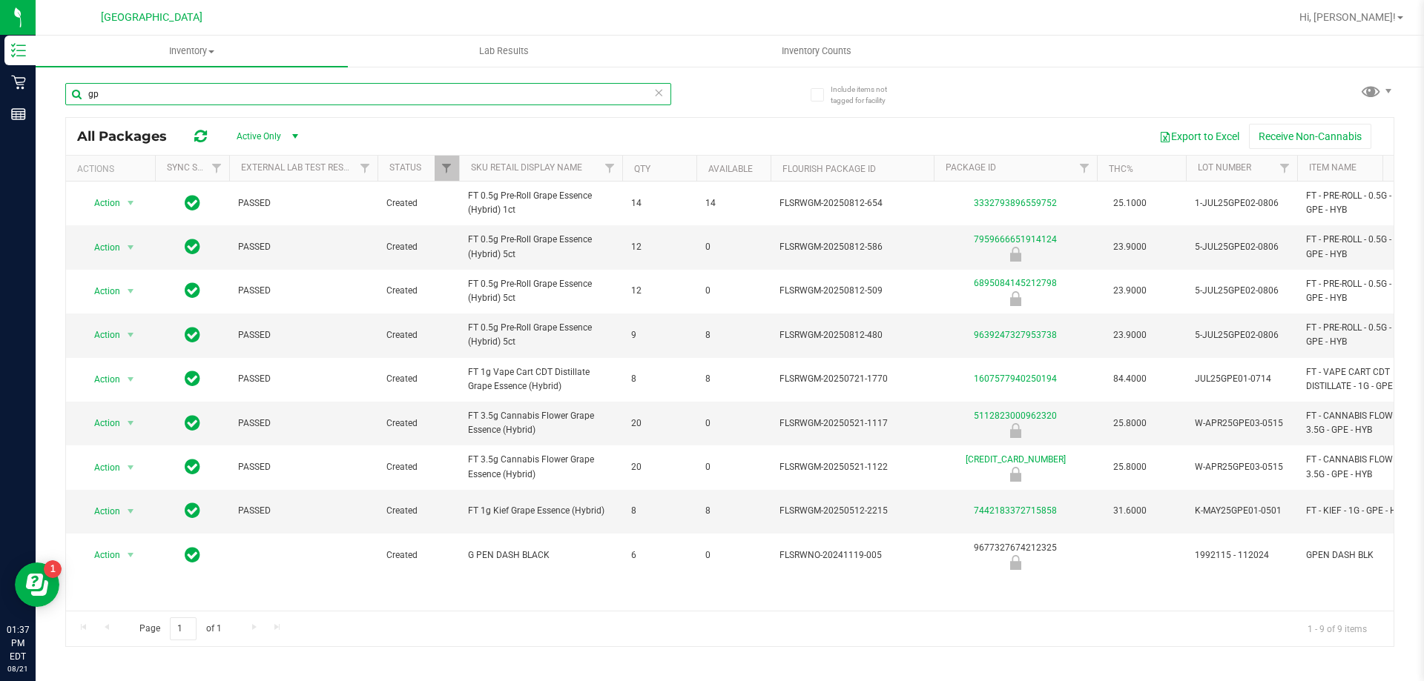
type input "g"
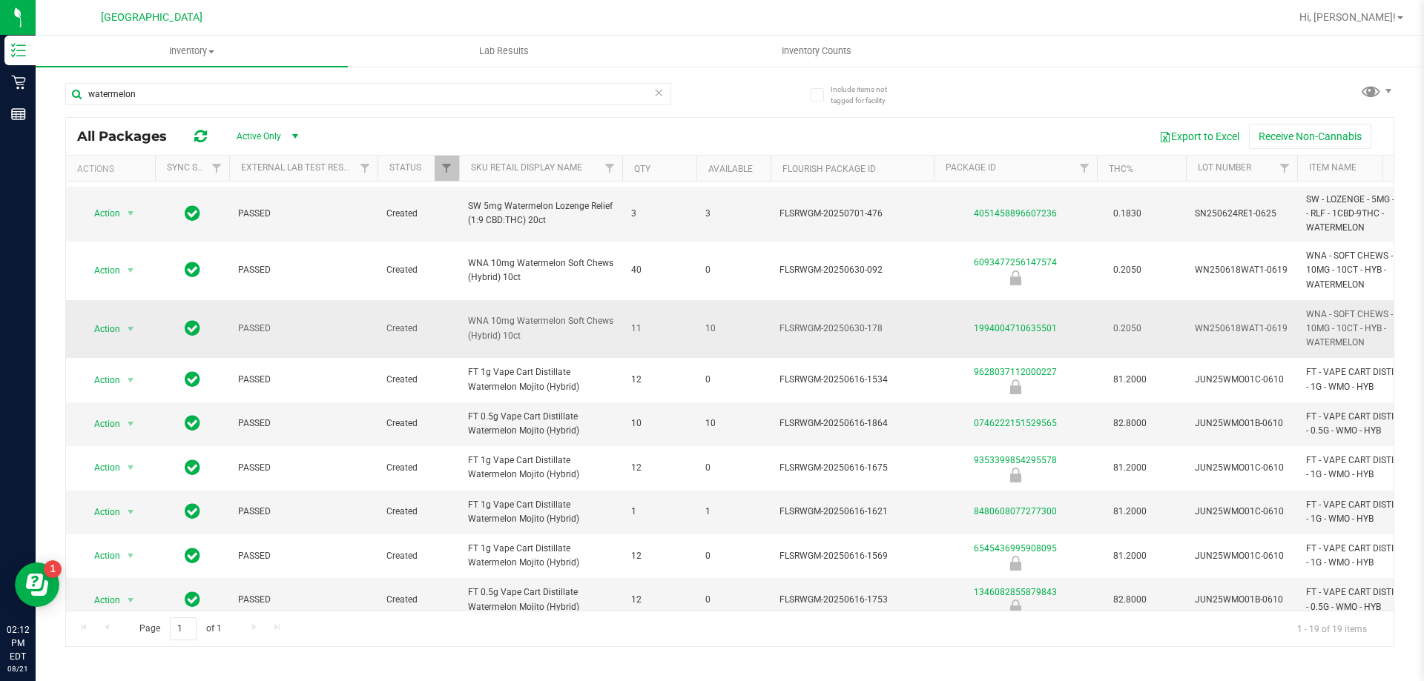
scroll to position [74, 0]
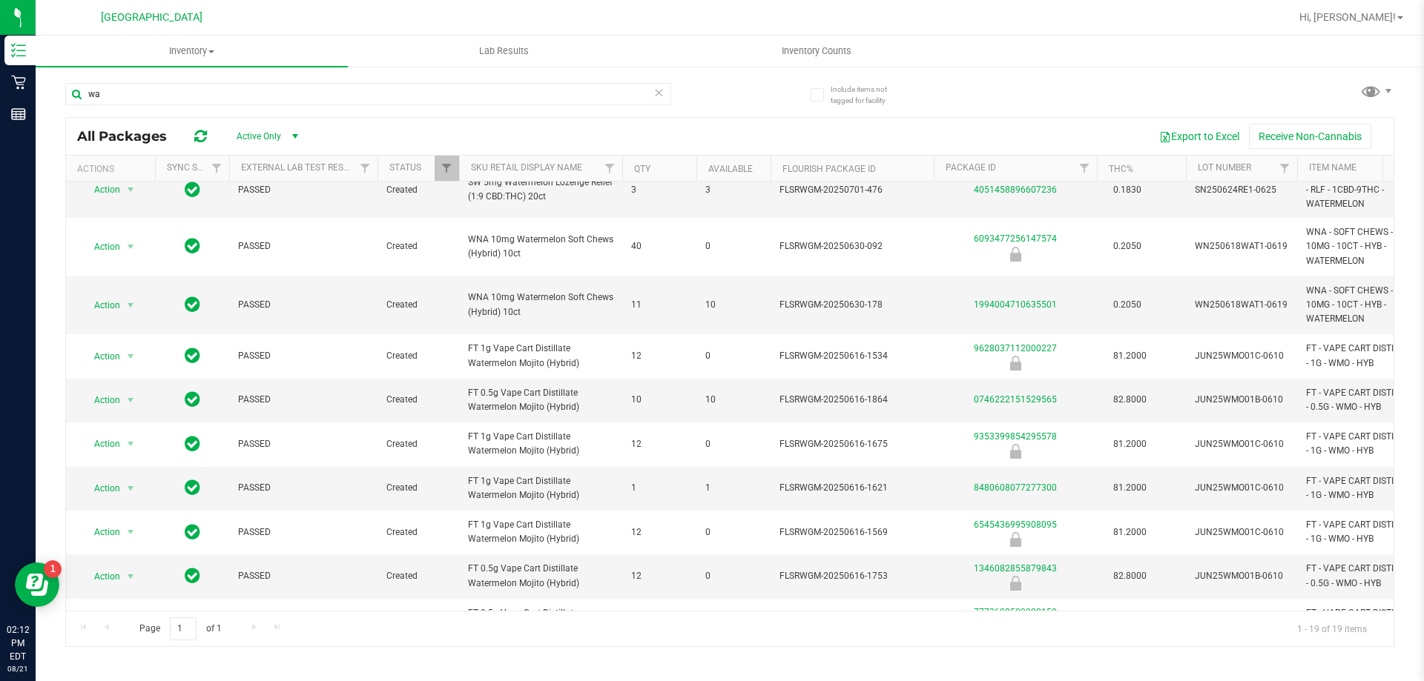
type input "w"
